Goal: Go to known website: Go to known website

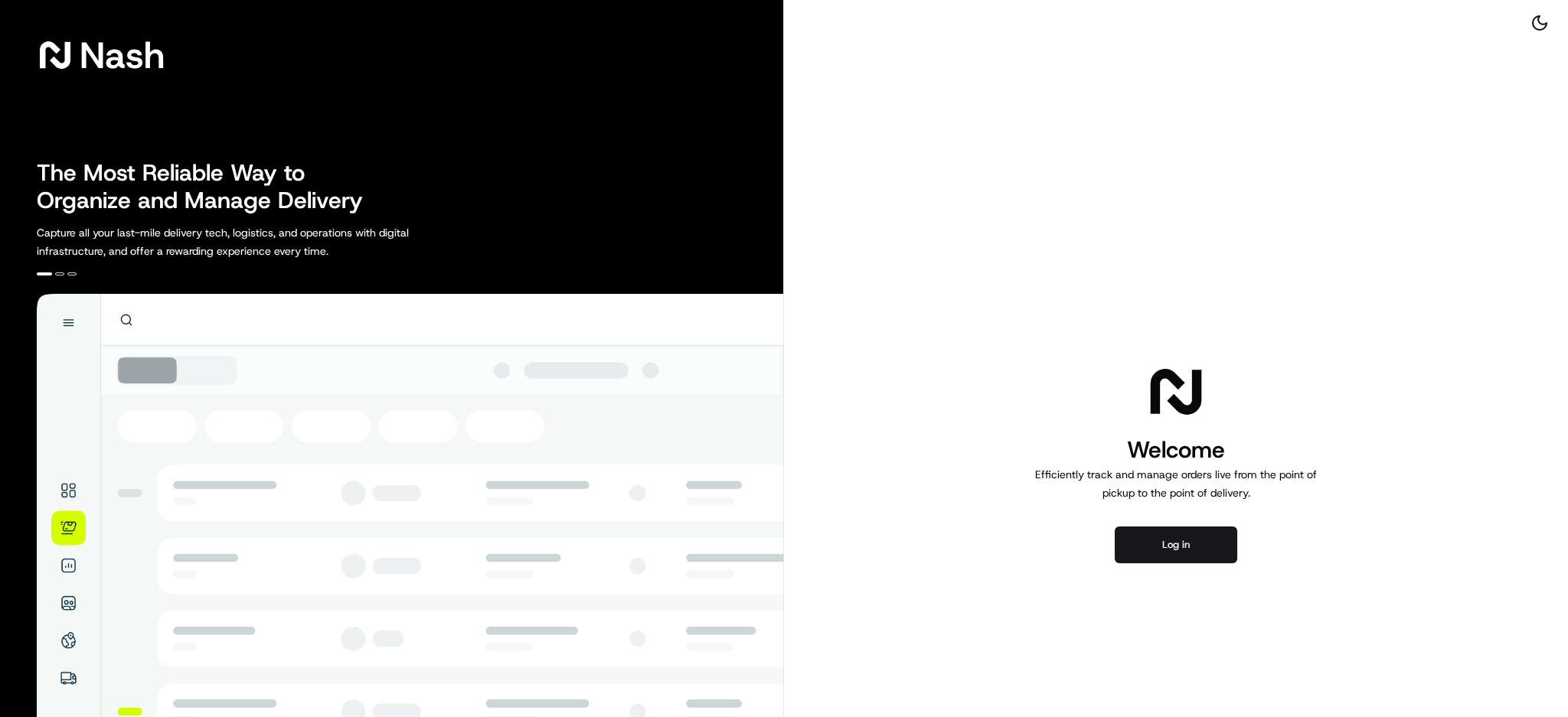
click at [1163, 535] on button "Log in" at bounding box center [1176, 545] width 123 height 37
